Goal: Task Accomplishment & Management: Manage account settings

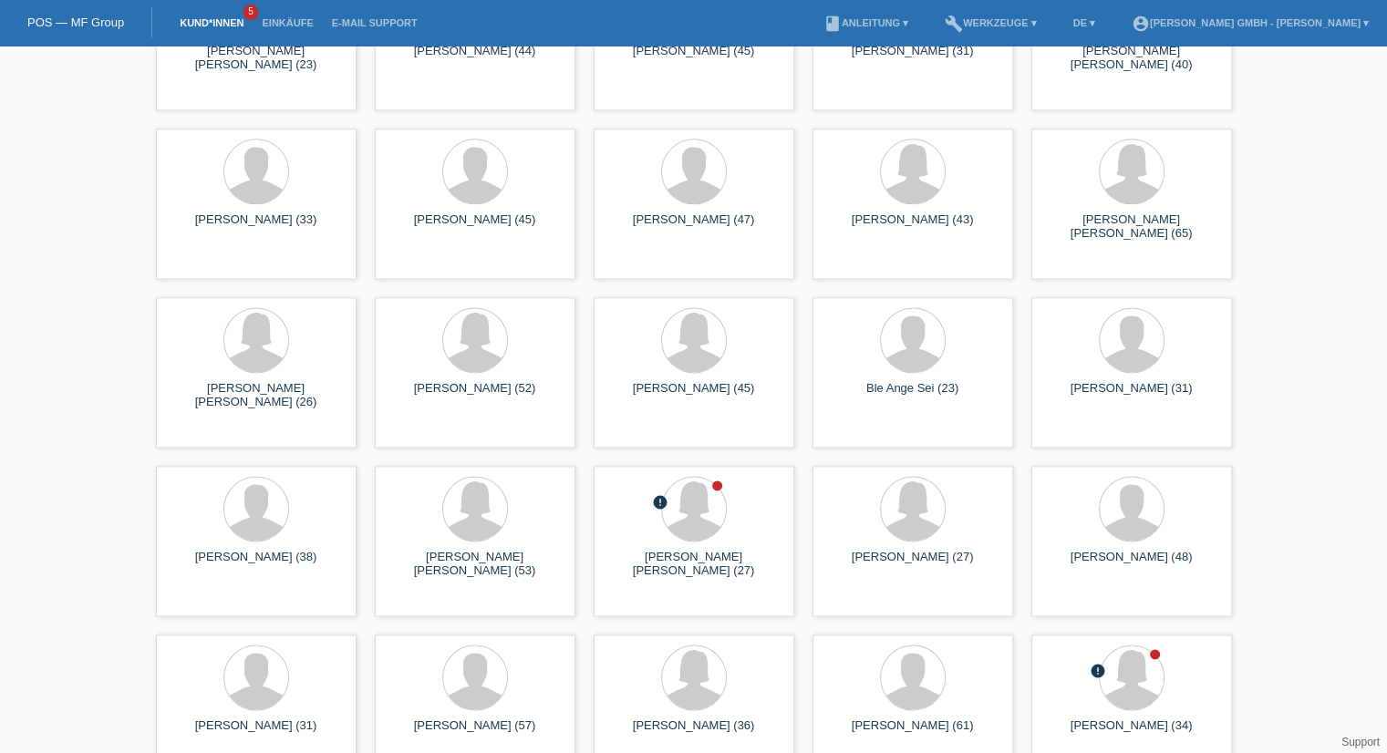
scroll to position [2563, 0]
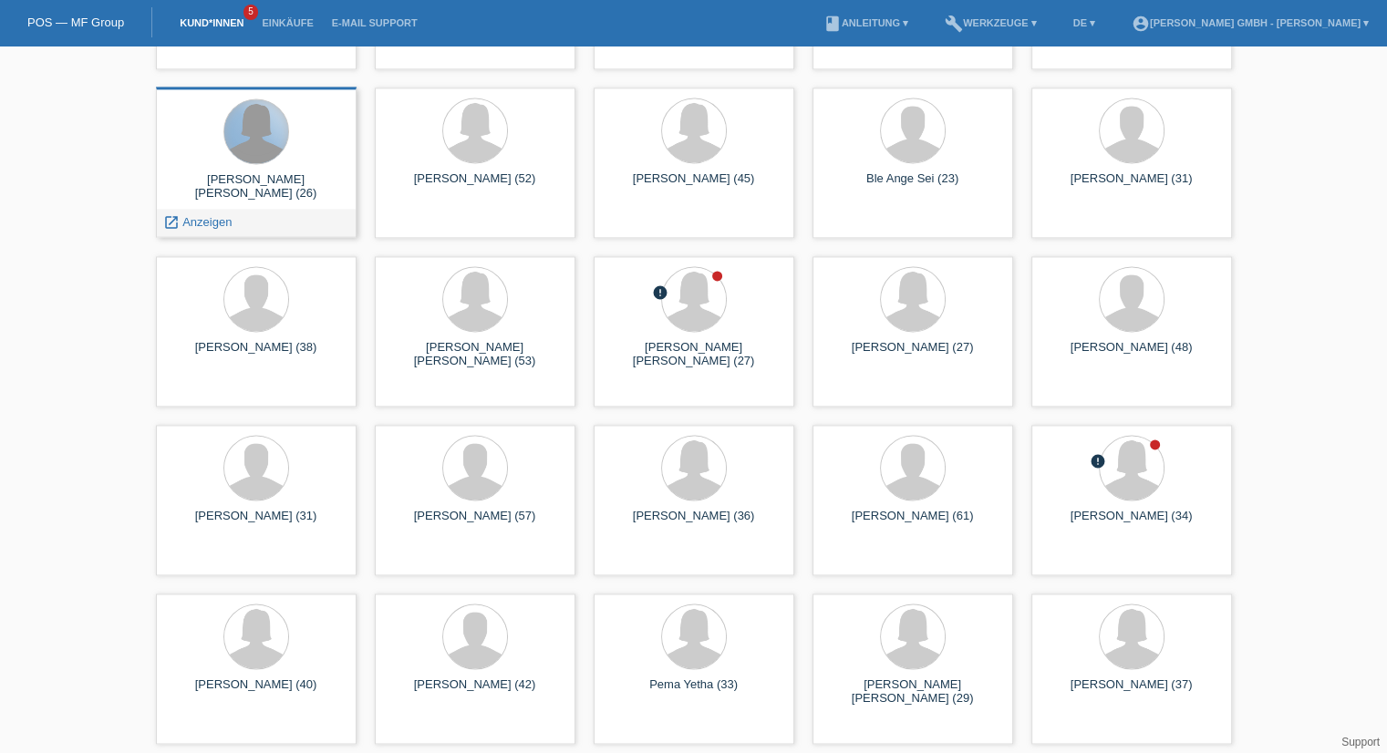
click at [266, 131] on div at bounding box center [256, 131] width 64 height 64
click at [200, 216] on span "Anzeigen" at bounding box center [206, 222] width 49 height 14
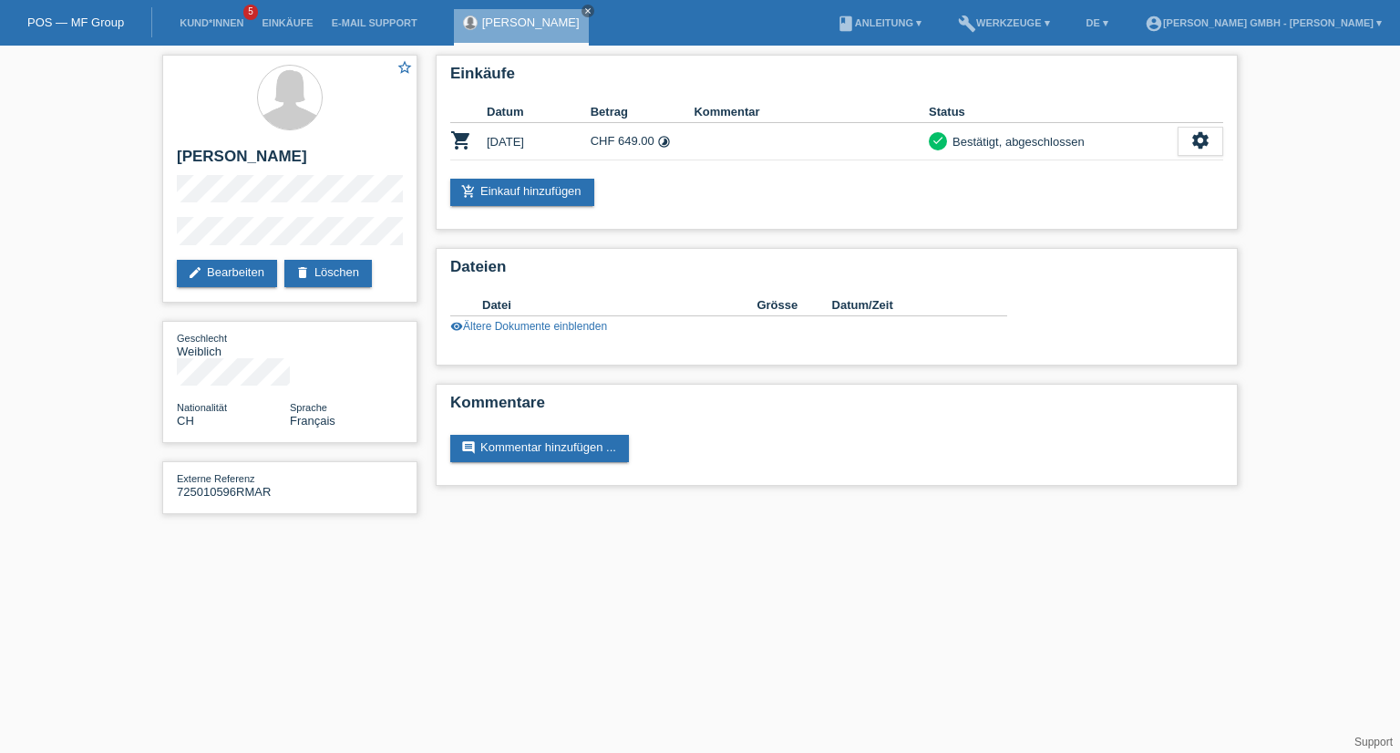
click at [215, 15] on li "Kund*innen 5" at bounding box center [211, 23] width 82 height 46
click at [212, 28] on link "Kund*innen" at bounding box center [211, 22] width 82 height 11
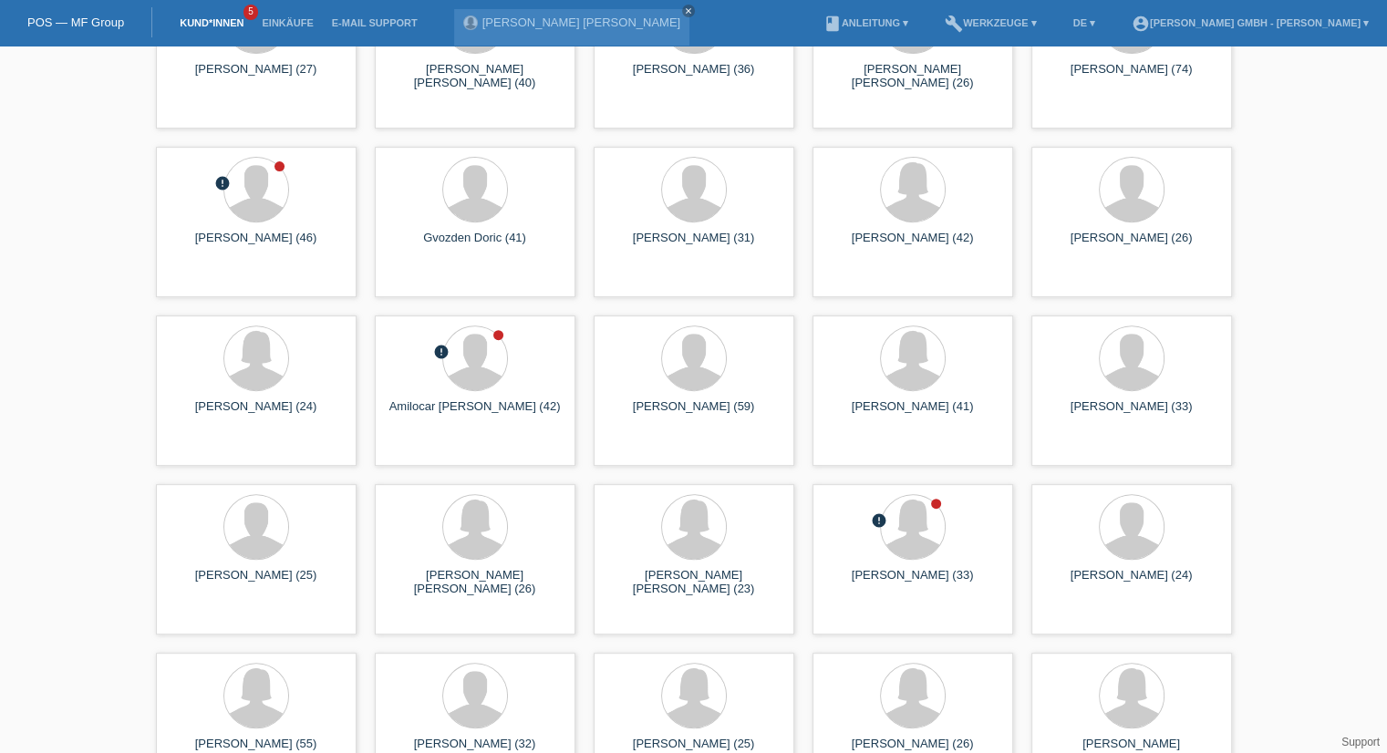
scroll to position [655, 0]
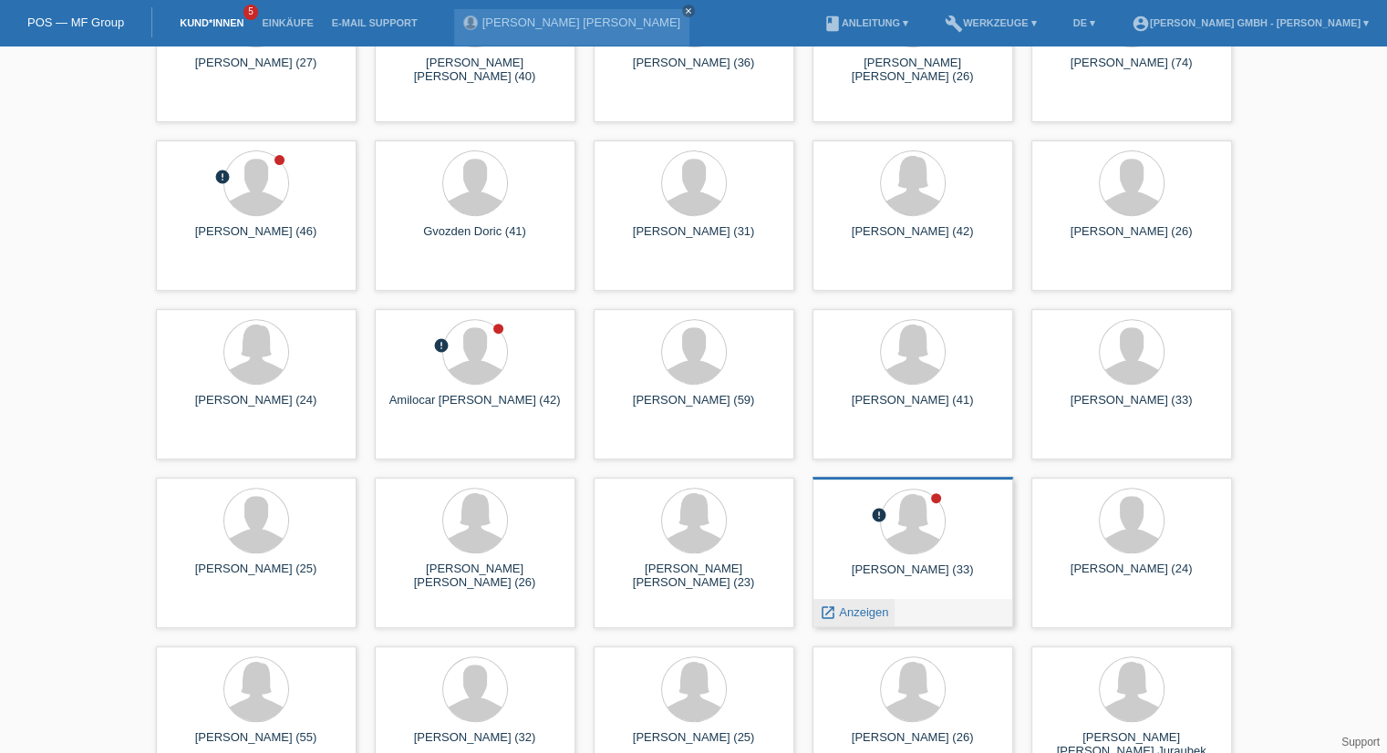
click at [867, 615] on span "Anzeigen" at bounding box center [863, 612] width 49 height 14
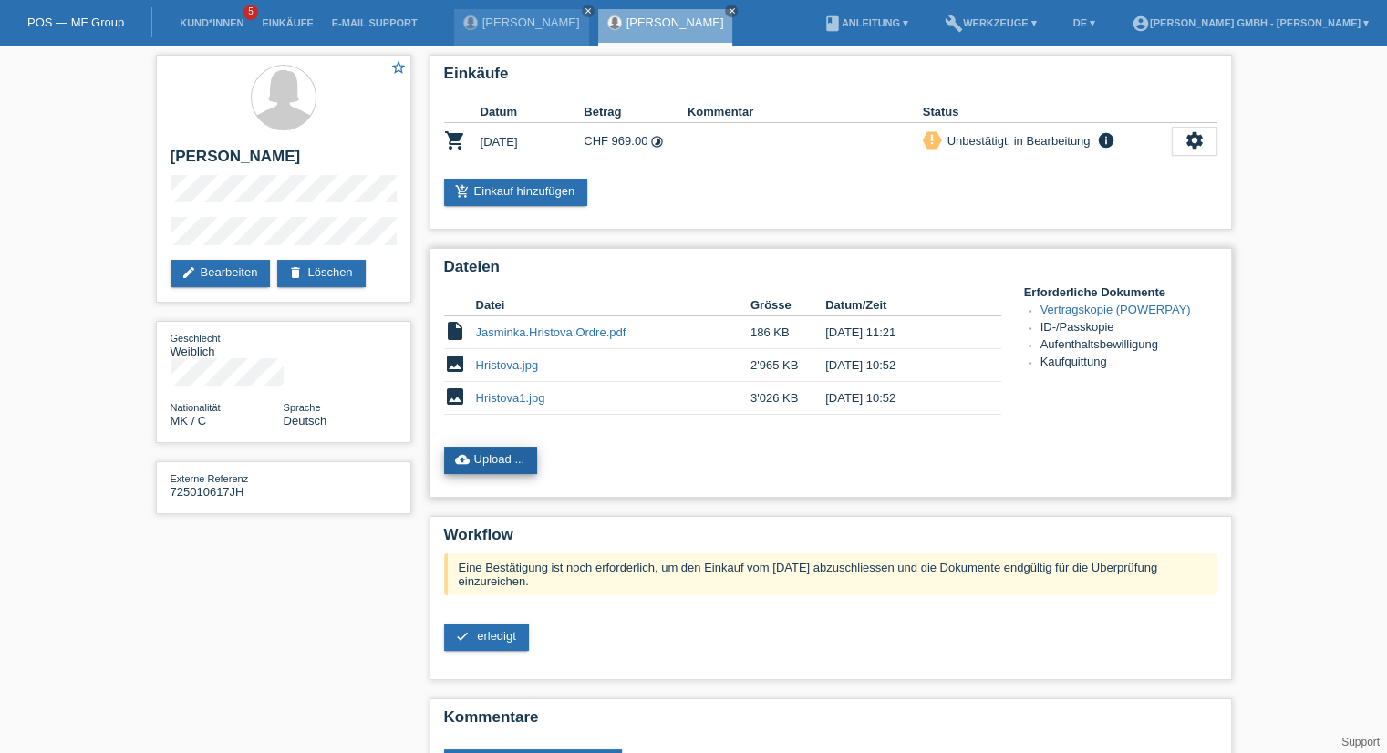
click at [501, 451] on link "cloud_upload Upload ..." at bounding box center [491, 460] width 94 height 27
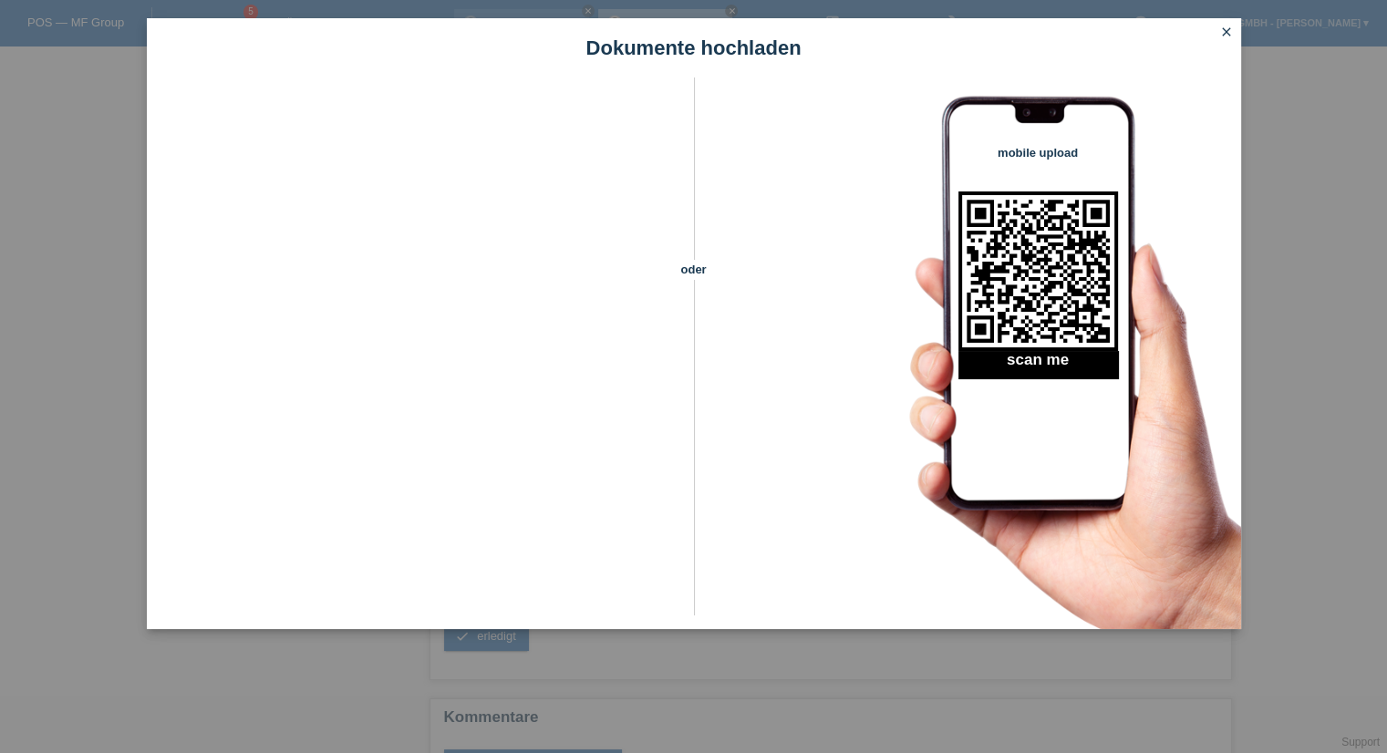
click at [1233, 33] on icon "close" at bounding box center [1226, 32] width 15 height 15
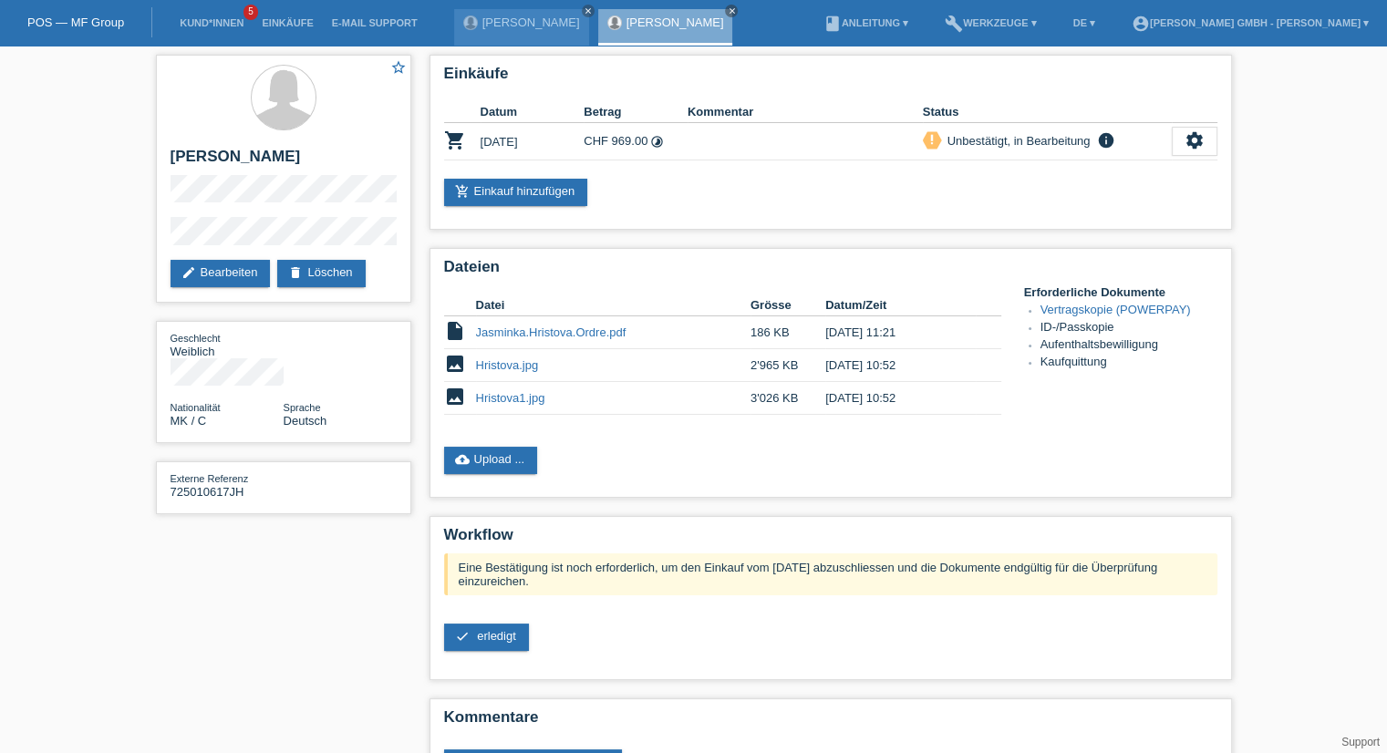
click at [189, 14] on li "Kund*innen 5" at bounding box center [211, 23] width 82 height 46
click at [199, 20] on link "Kund*innen" at bounding box center [211, 22] width 82 height 11
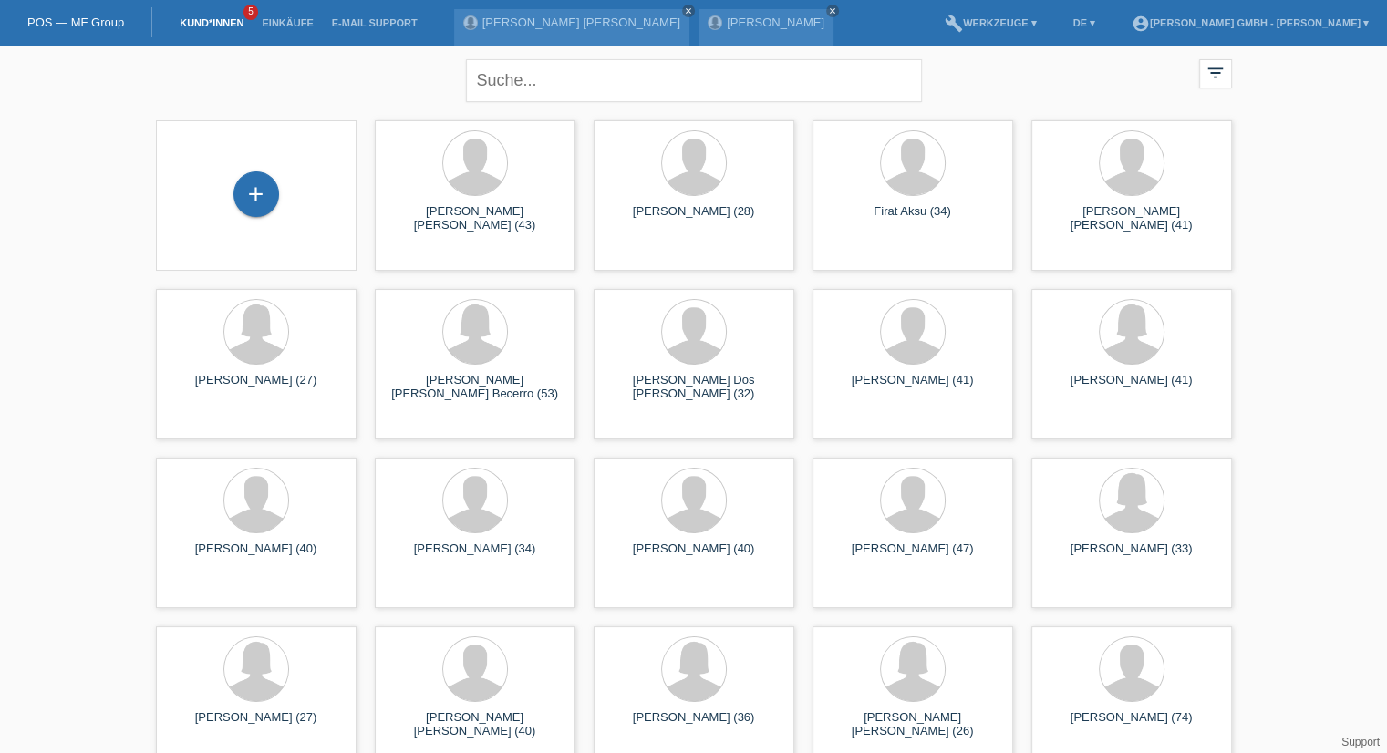
click at [288, 34] on li "Einkäufe" at bounding box center [287, 23] width 69 height 46
click at [288, 27] on link "Einkäufe" at bounding box center [287, 22] width 69 height 11
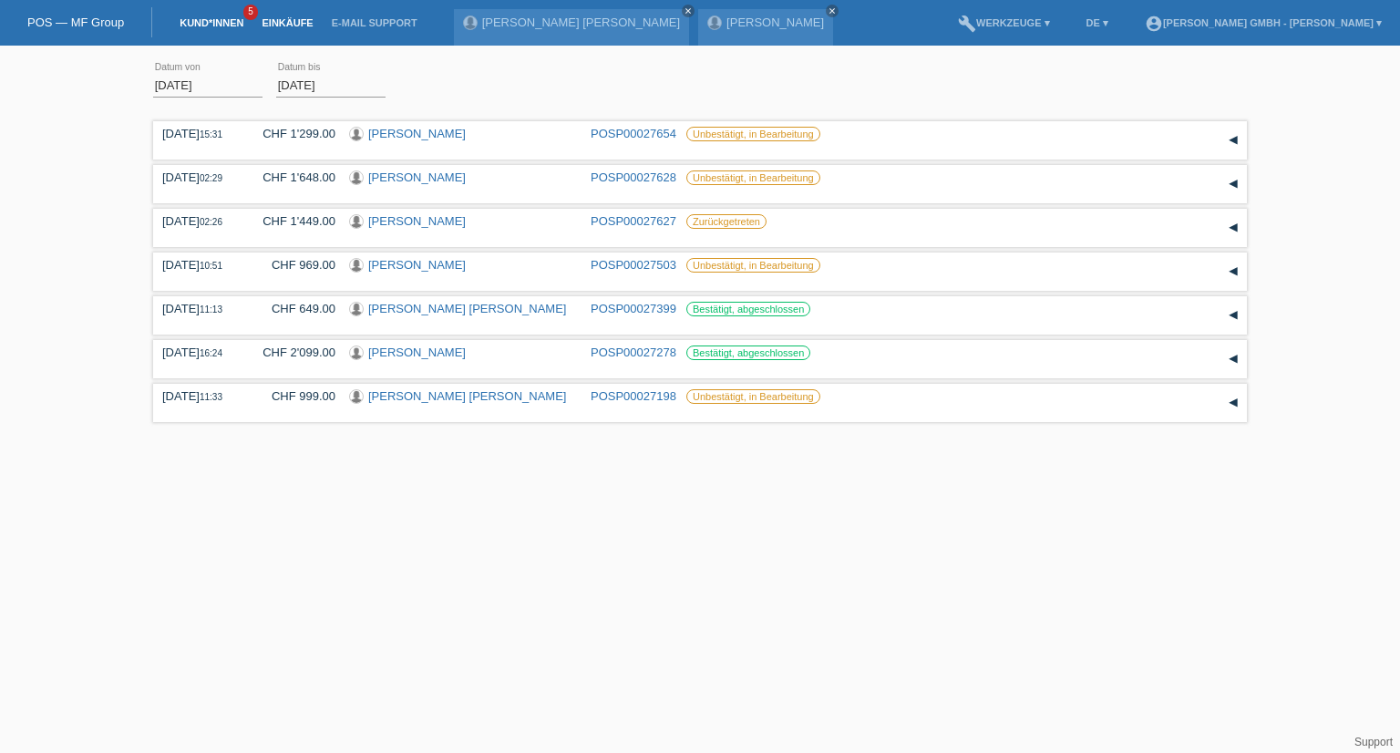
click at [213, 24] on link "Kund*innen" at bounding box center [211, 22] width 82 height 11
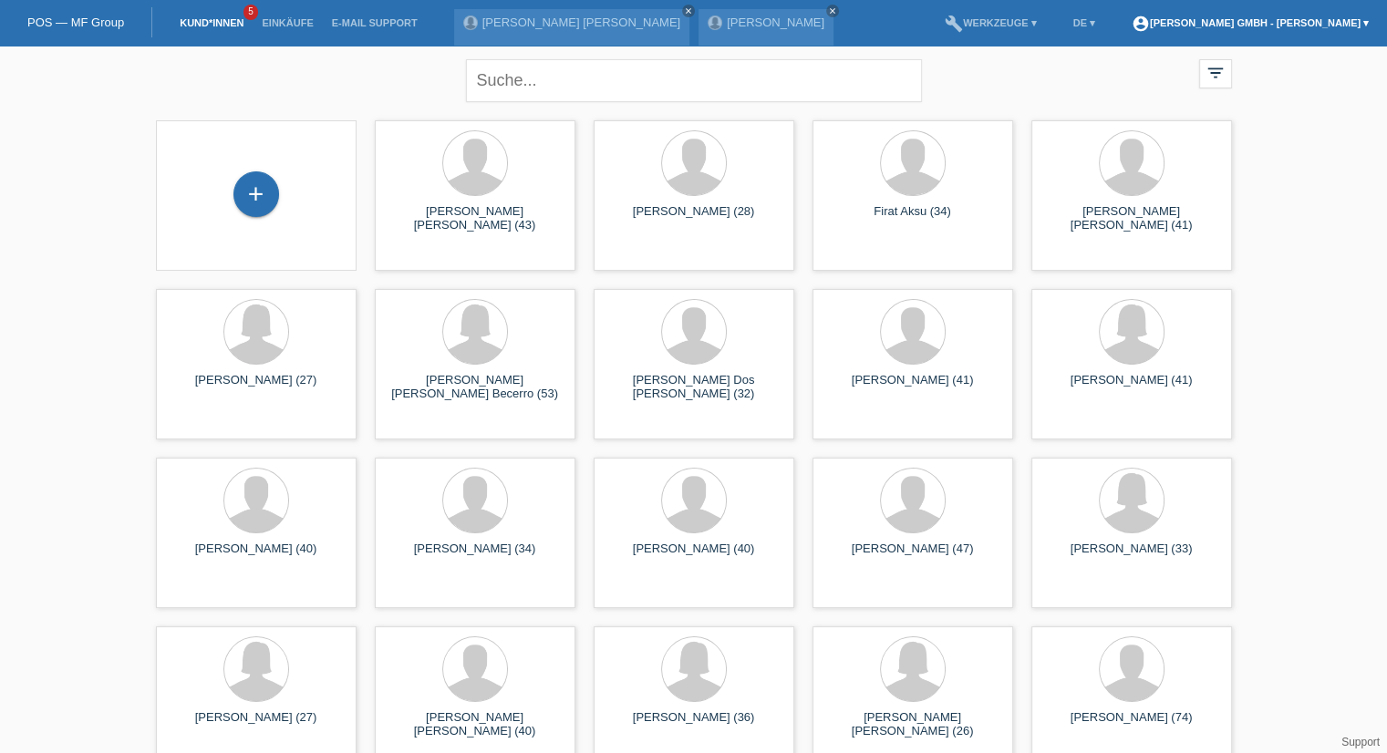
click at [1305, 21] on link "account_circle Leon Makedon GmbH - Borce Nikolovski ▾" at bounding box center [1249, 22] width 255 height 11
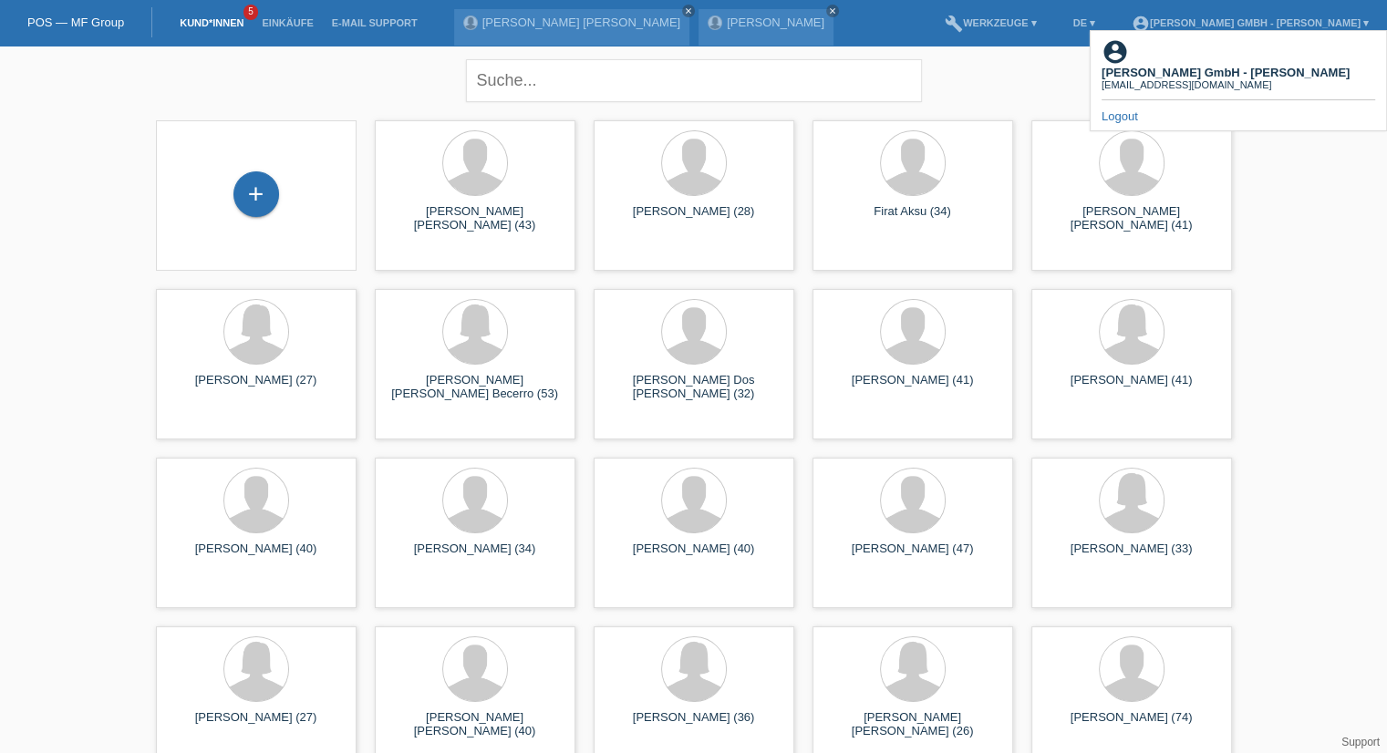
click at [1132, 109] on link "Logout" at bounding box center [1119, 116] width 36 height 14
